Goal: Information Seeking & Learning: Check status

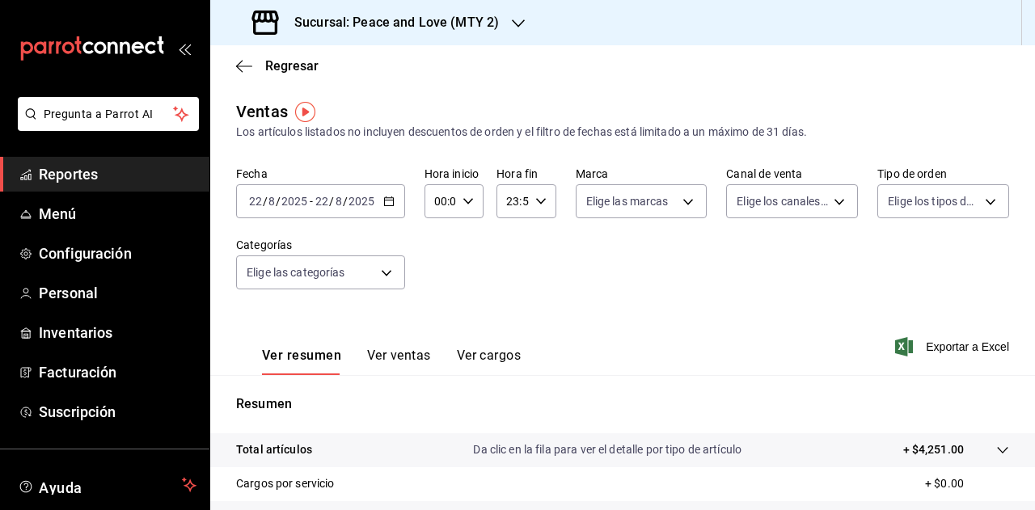
click at [512, 27] on icon "button" at bounding box center [518, 23] width 13 height 13
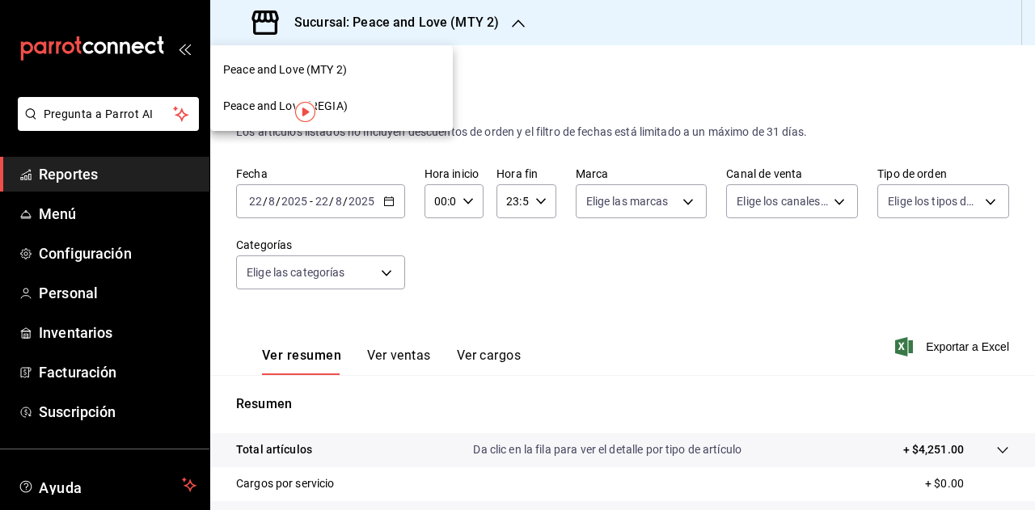
click at [360, 70] on div "Peace and Love (MTY 2)" at bounding box center [331, 69] width 217 height 17
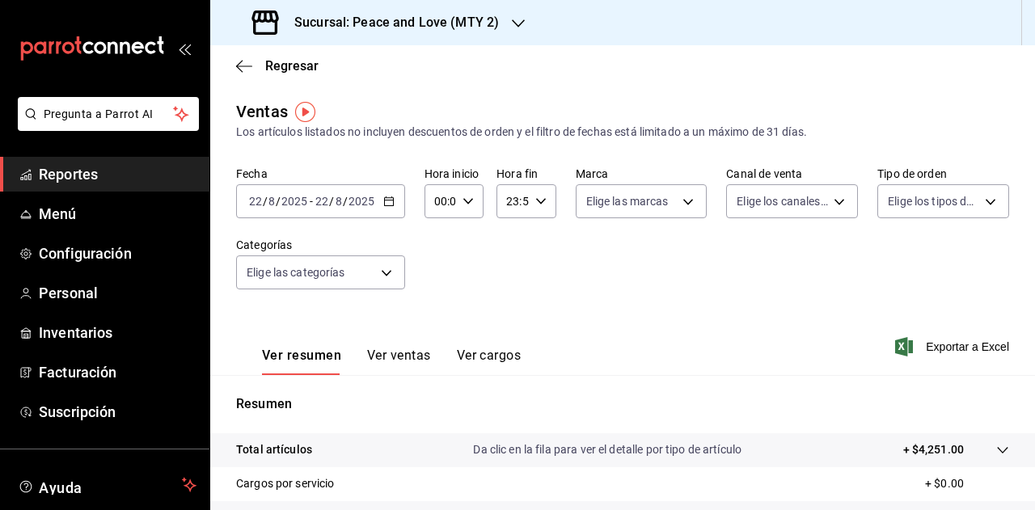
click at [478, 22] on h3 "Sucursal: Peace and Love (MTY 2)" at bounding box center [390, 22] width 218 height 19
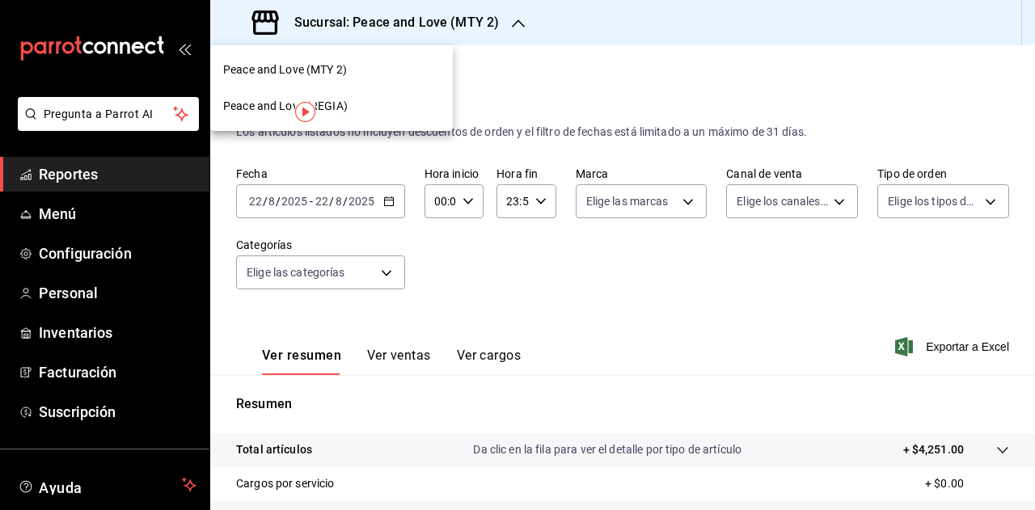
click at [401, 111] on div "Peace and Love (REGIA)" at bounding box center [331, 106] width 217 height 17
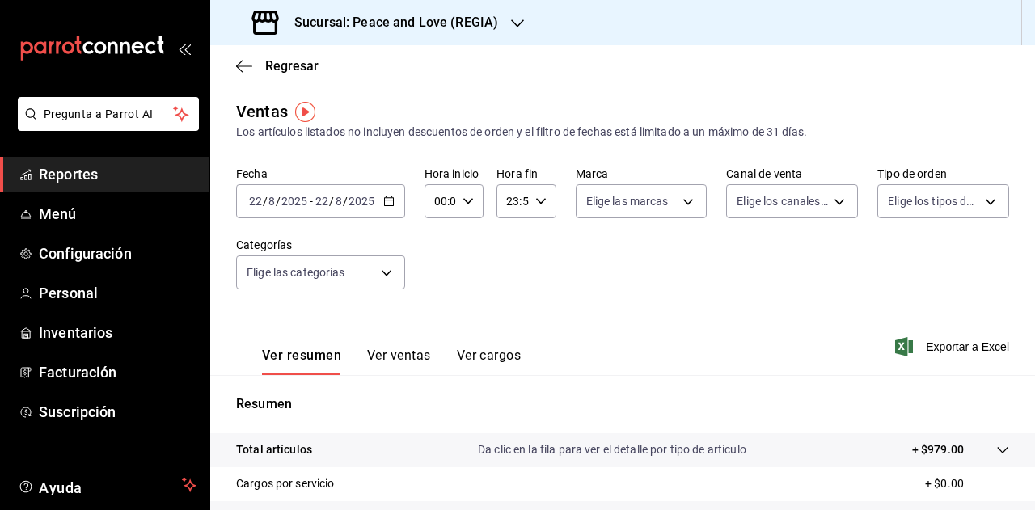
click at [518, 22] on icon "button" at bounding box center [517, 23] width 13 height 13
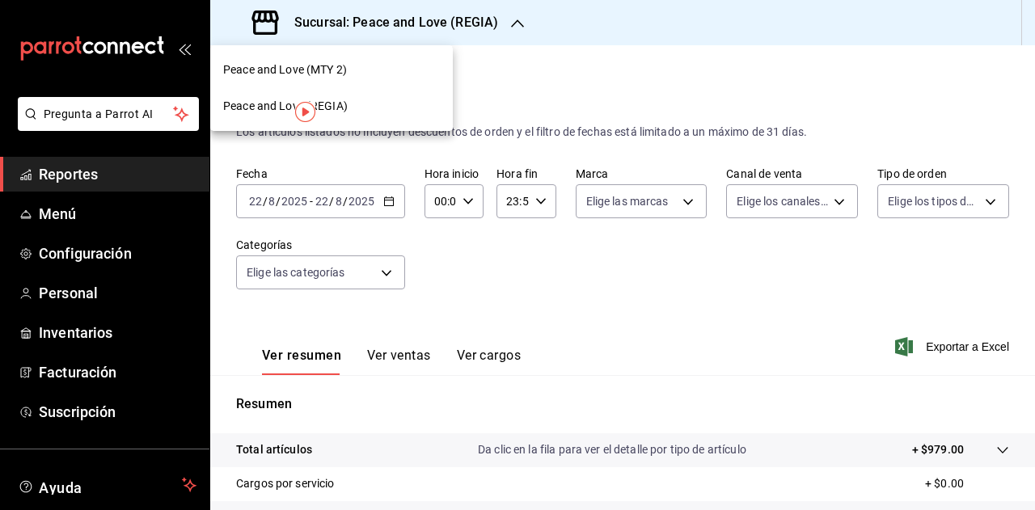
click at [368, 75] on div "Peace and Love (MTY 2)" at bounding box center [331, 69] width 217 height 17
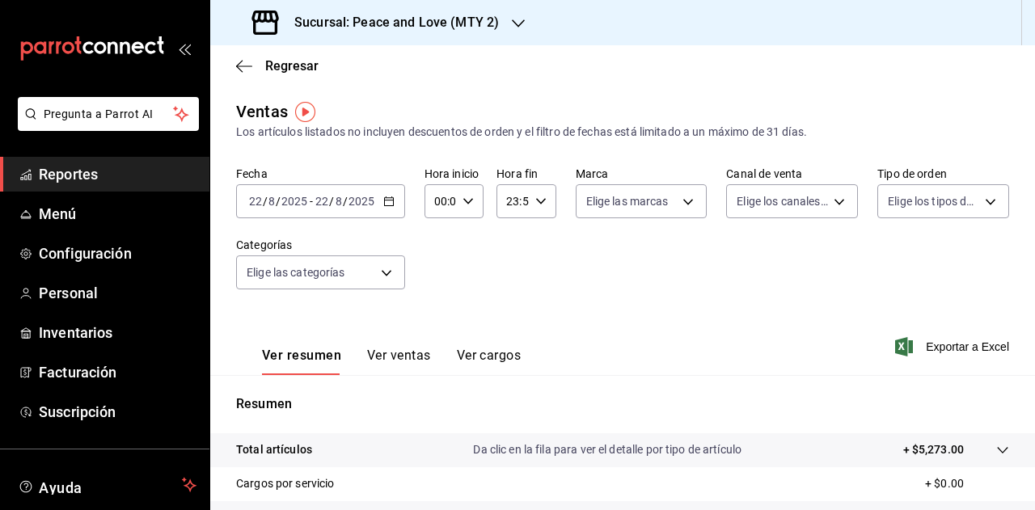
click at [421, 355] on button "Ver ventas" at bounding box center [399, 361] width 64 height 27
